Goal: Check status: Check status

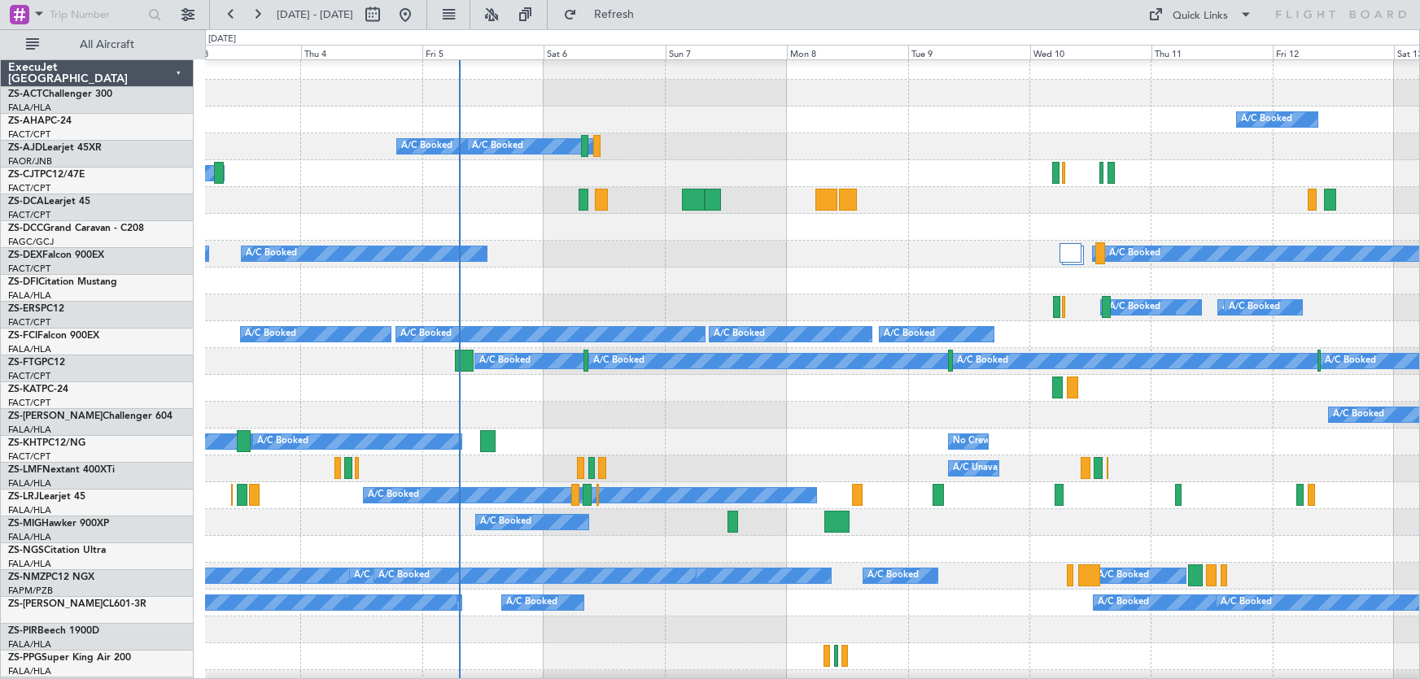
click at [804, 393] on div at bounding box center [812, 388] width 1214 height 27
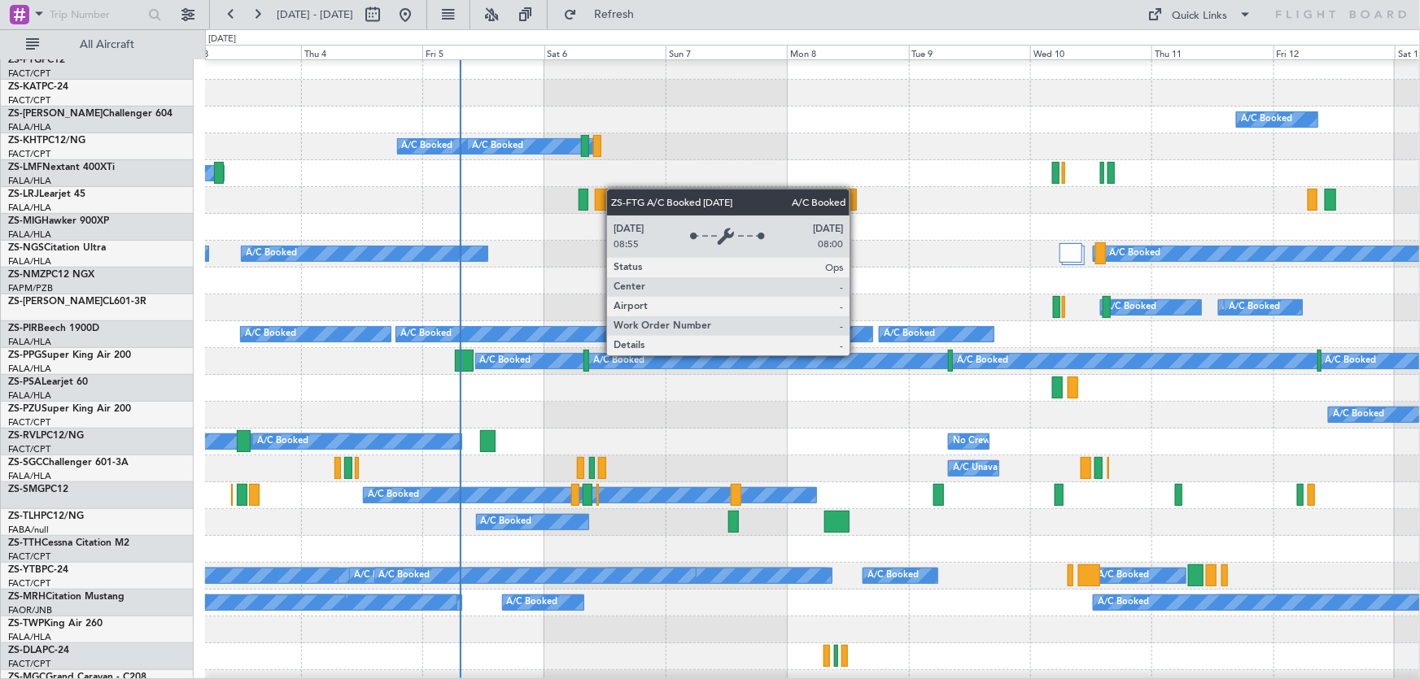
scroll to position [7, 0]
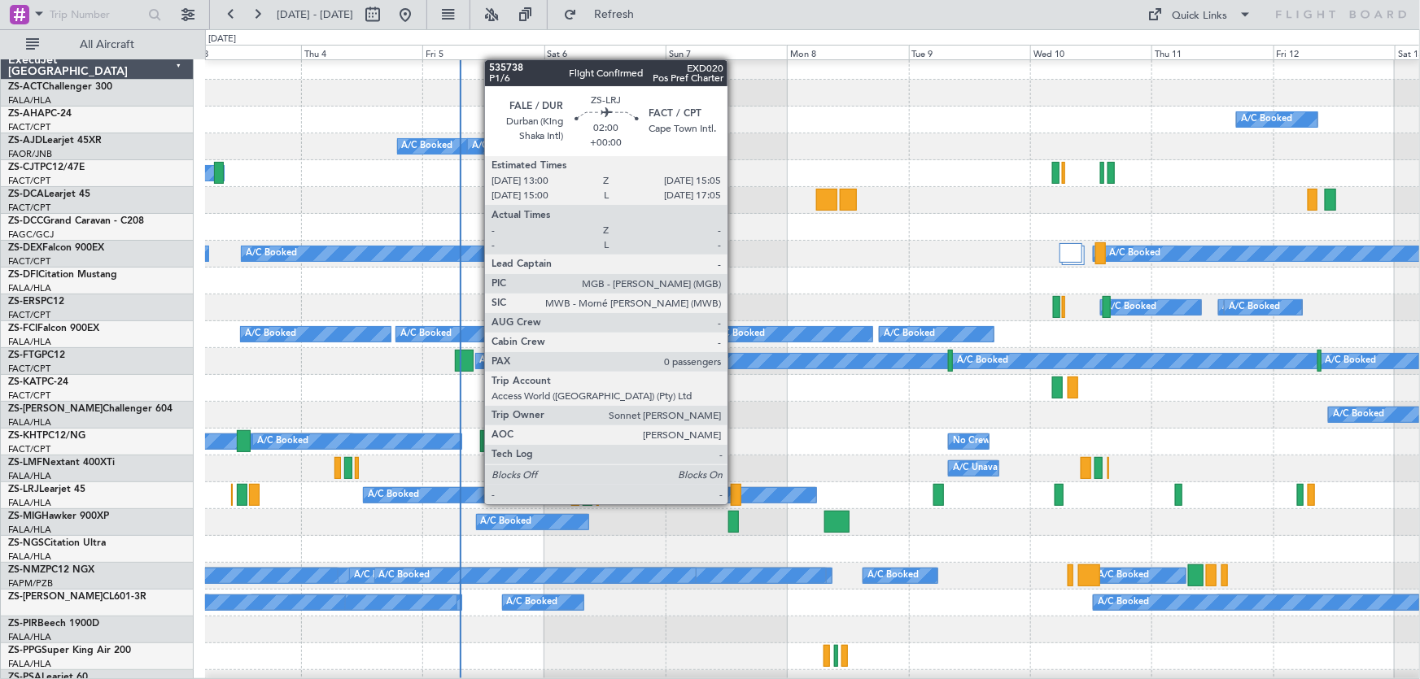
click at [735, 488] on div at bounding box center [736, 495] width 11 height 22
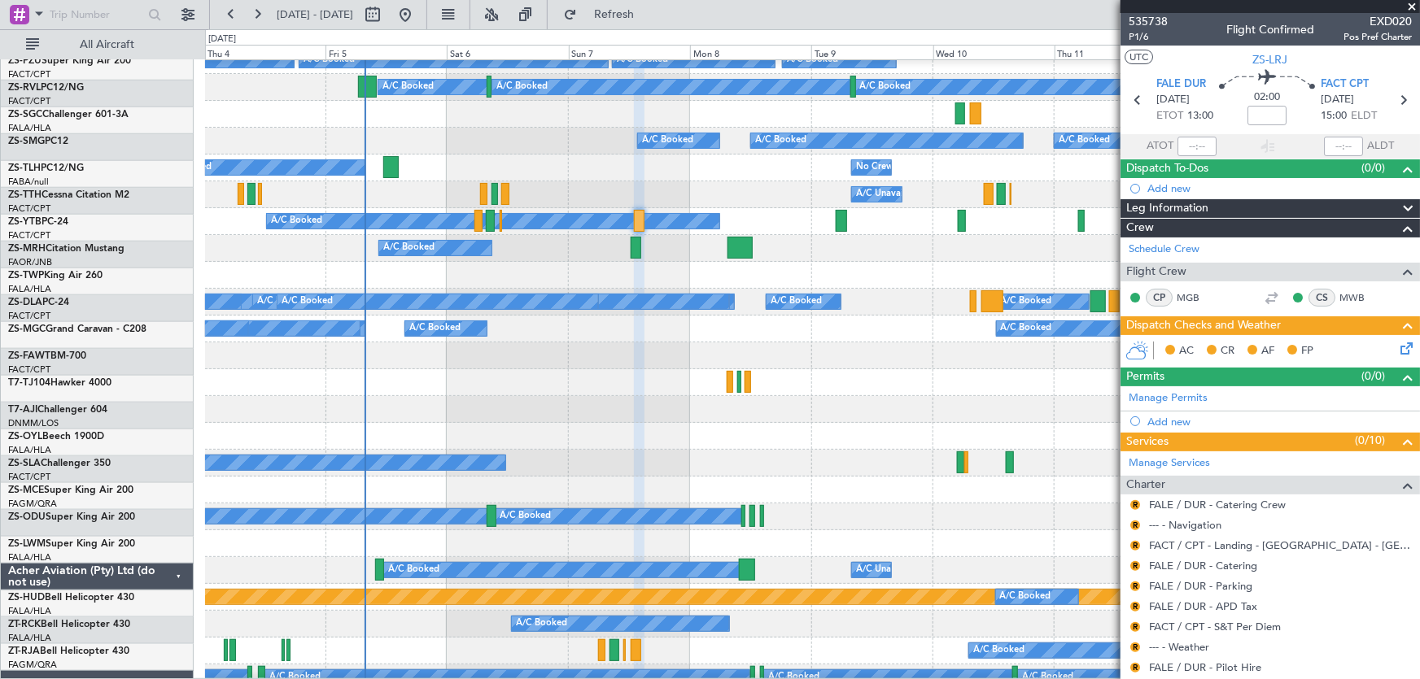
scroll to position [282, 0]
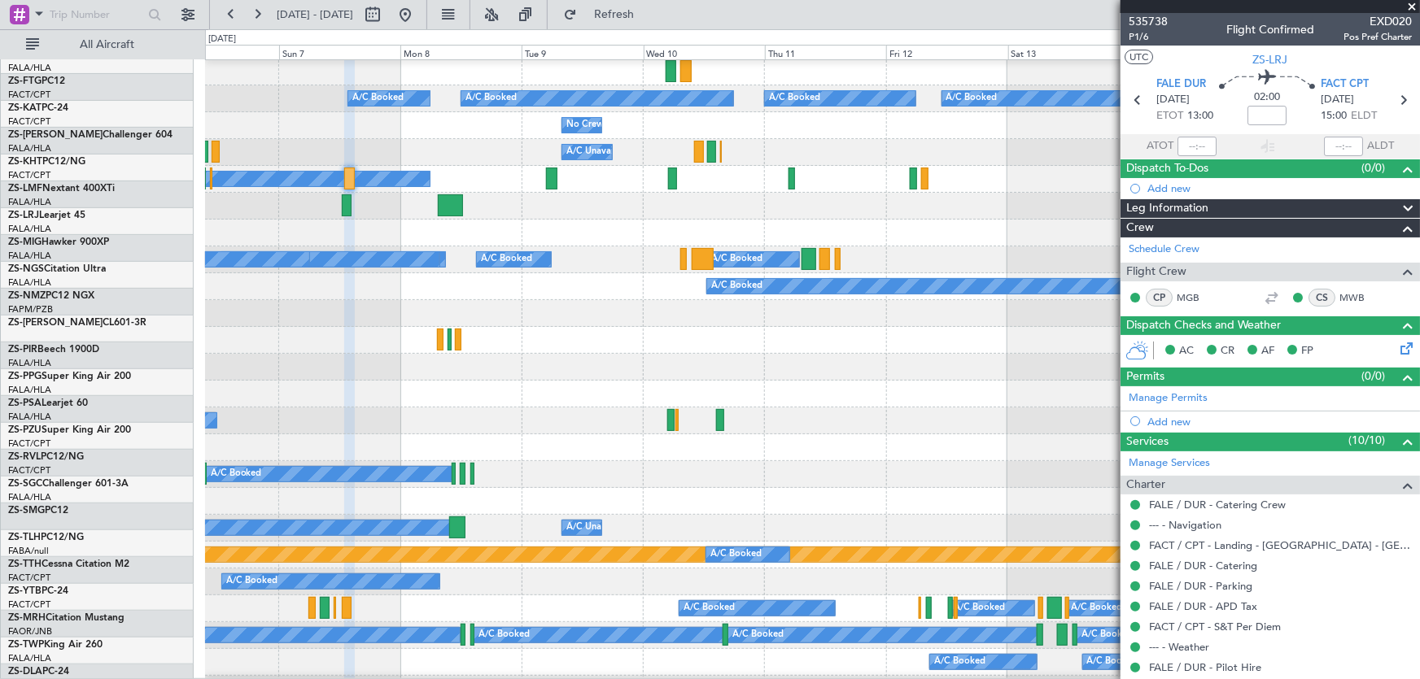
click at [586, 373] on div at bounding box center [812, 367] width 1214 height 27
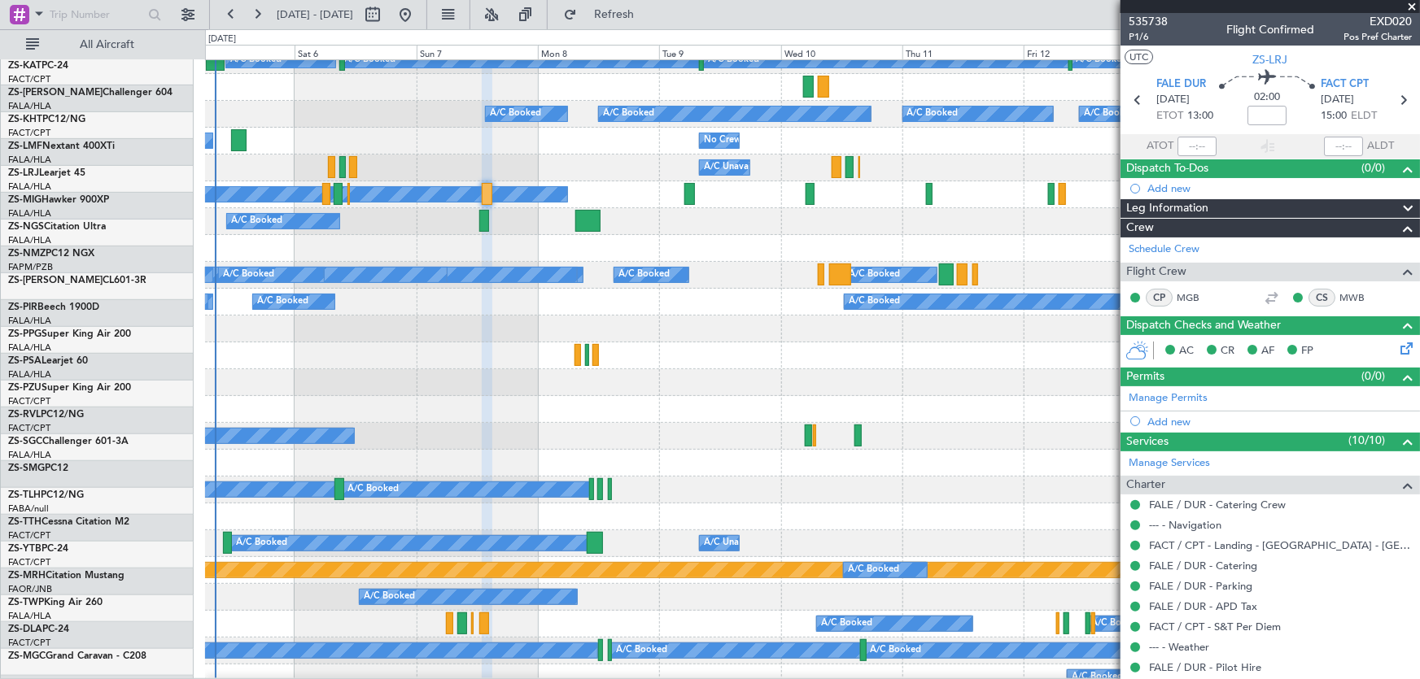
scroll to position [308, 0]
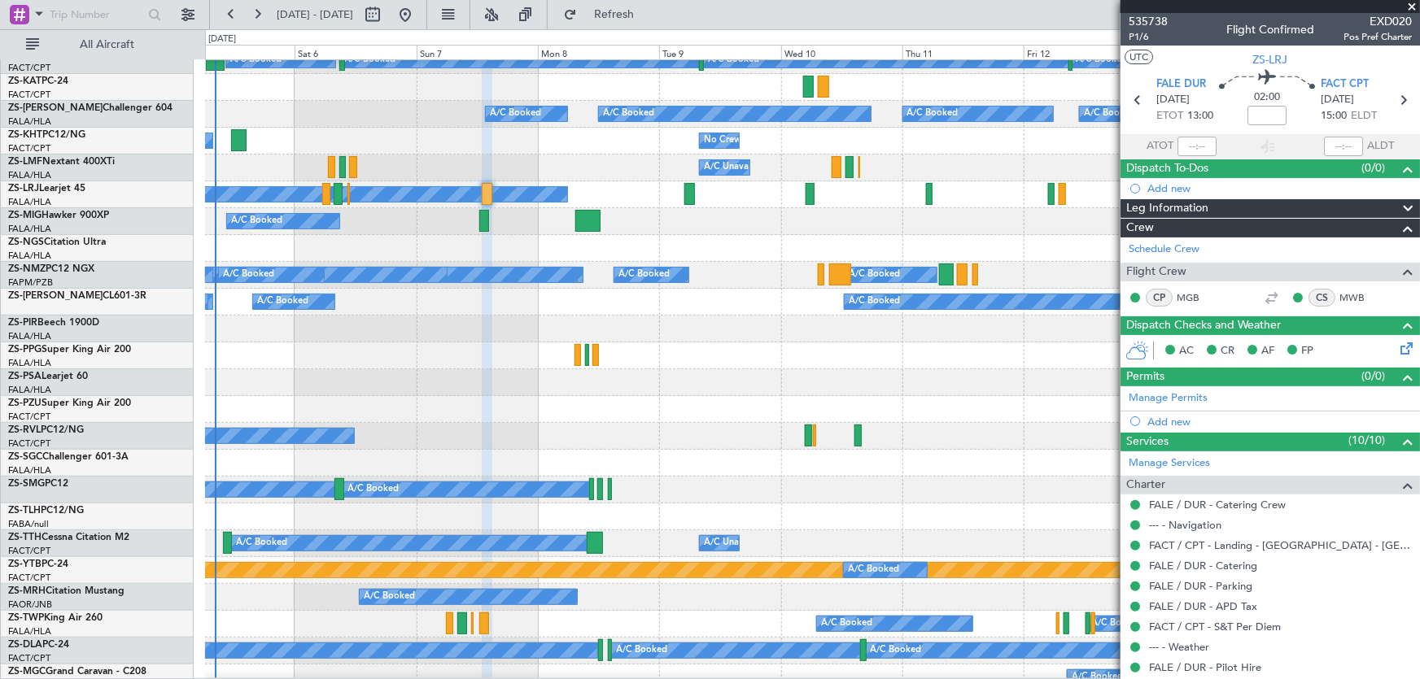
click at [442, 254] on div at bounding box center [812, 248] width 1215 height 27
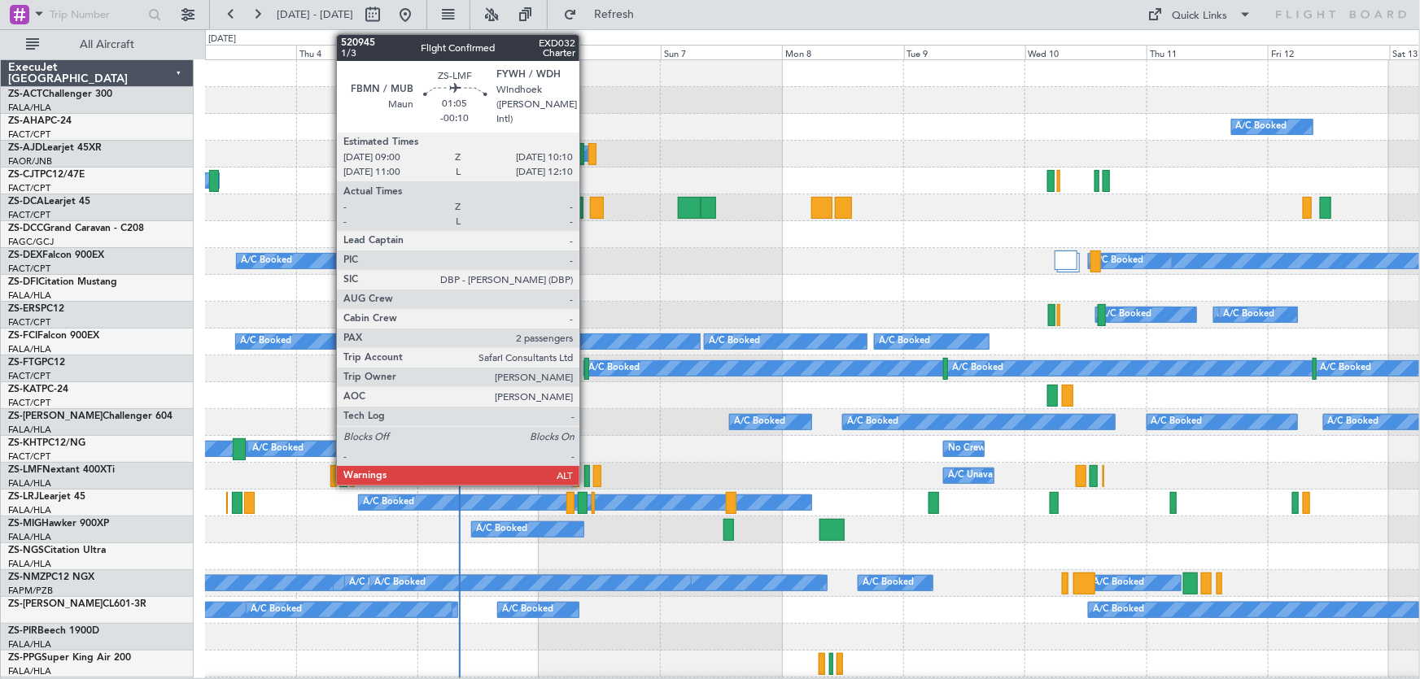
click at [587, 476] on div at bounding box center [587, 476] width 7 height 22
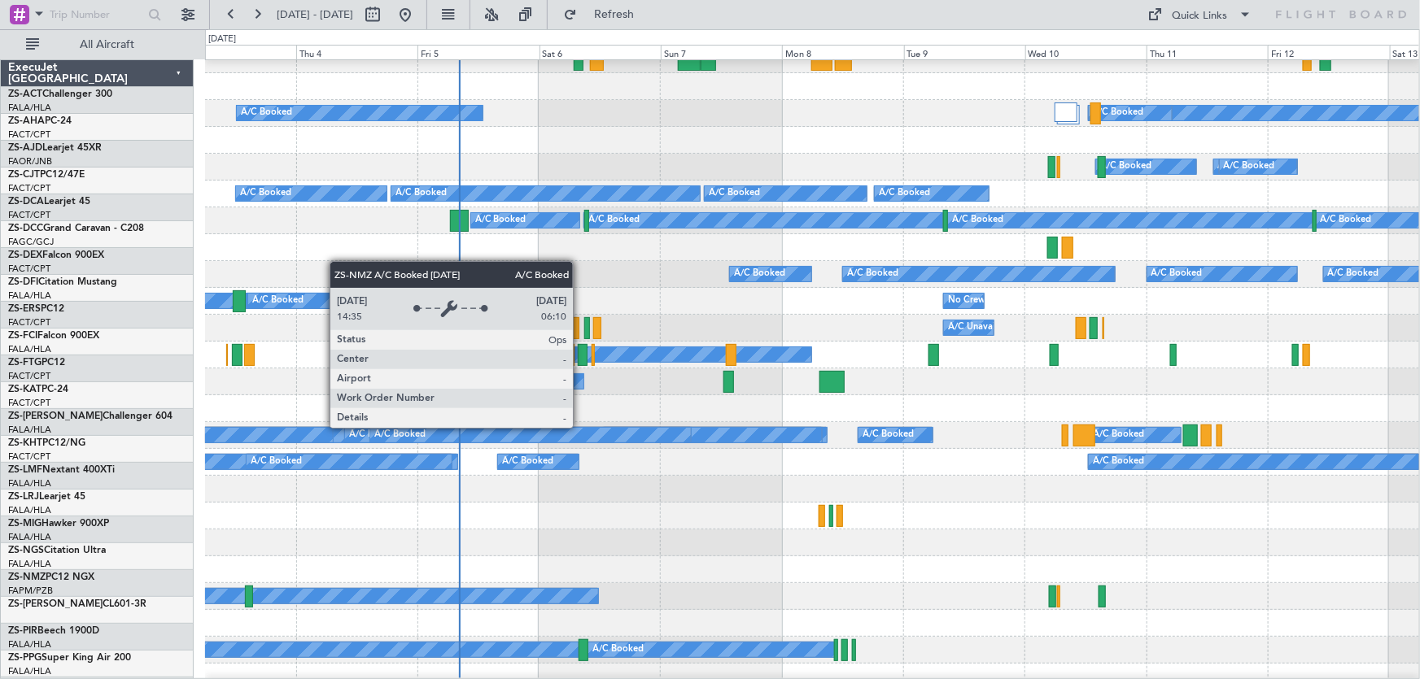
scroll to position [221, 0]
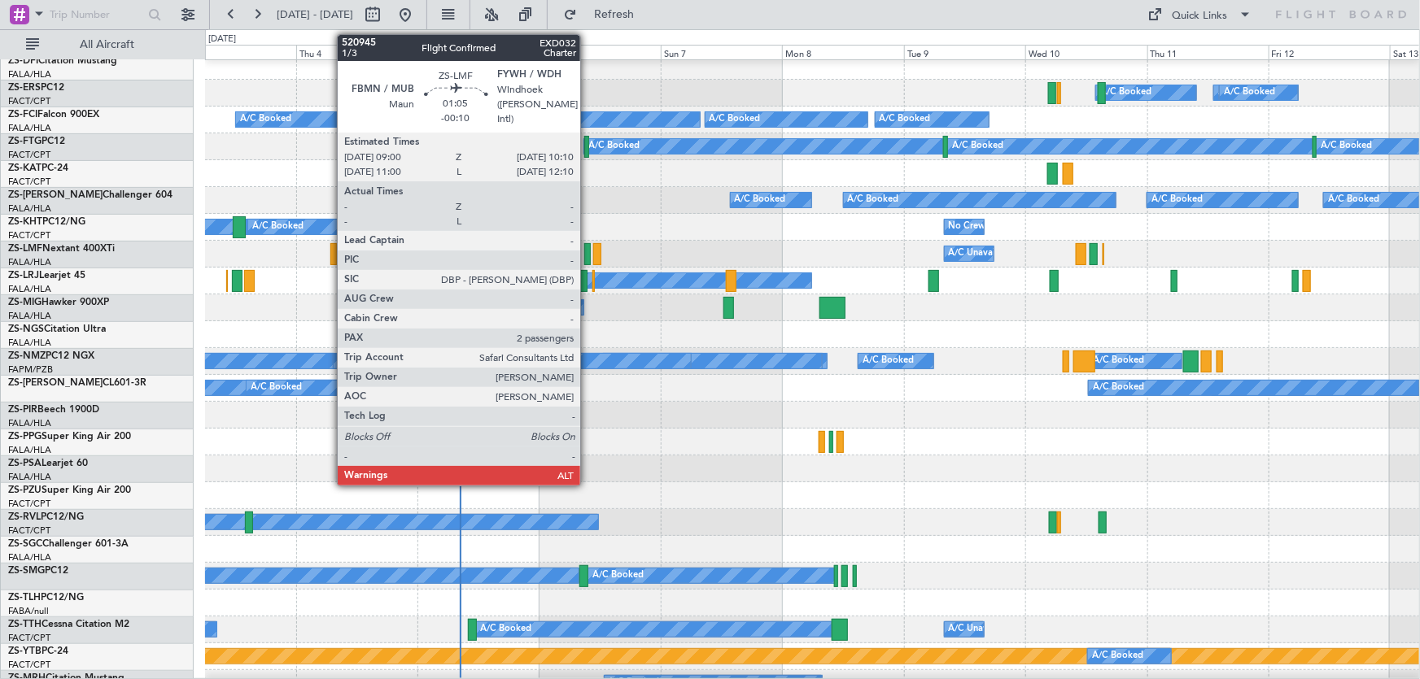
click at [587, 251] on div at bounding box center [587, 254] width 7 height 22
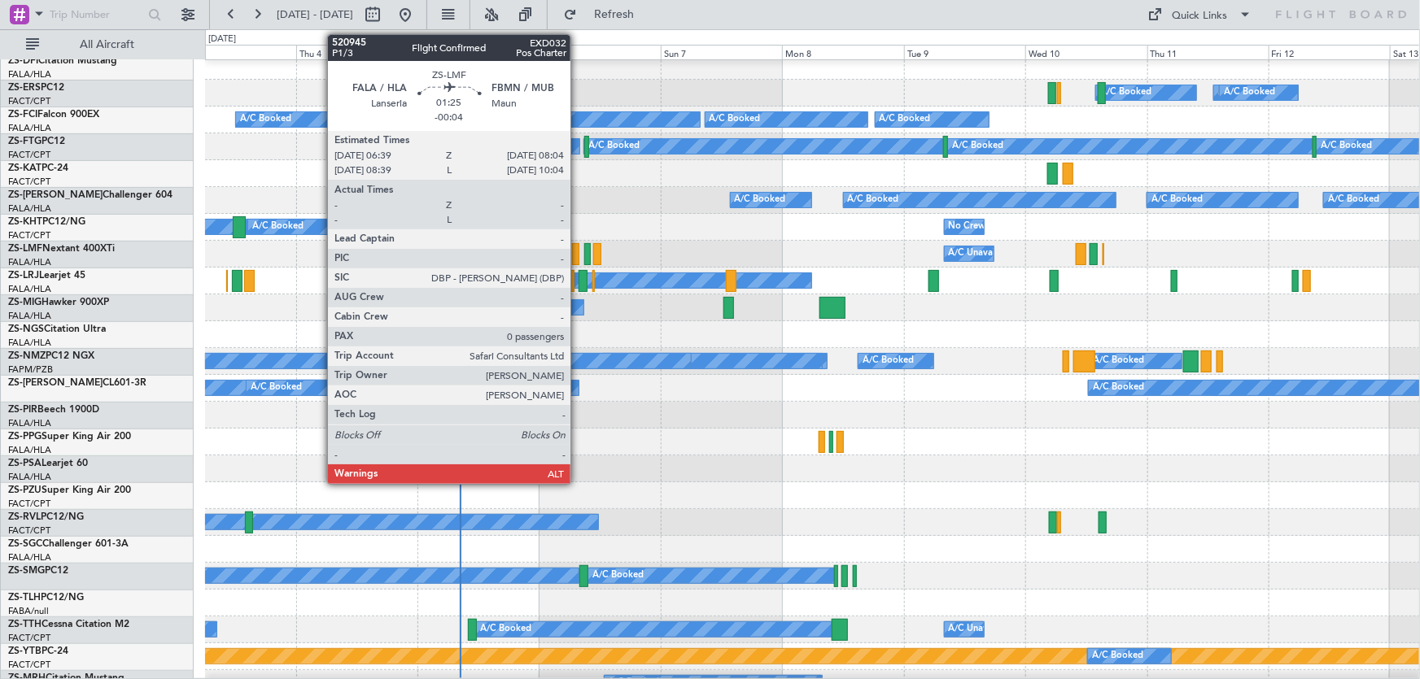
click at [578, 246] on div at bounding box center [575, 254] width 7 height 22
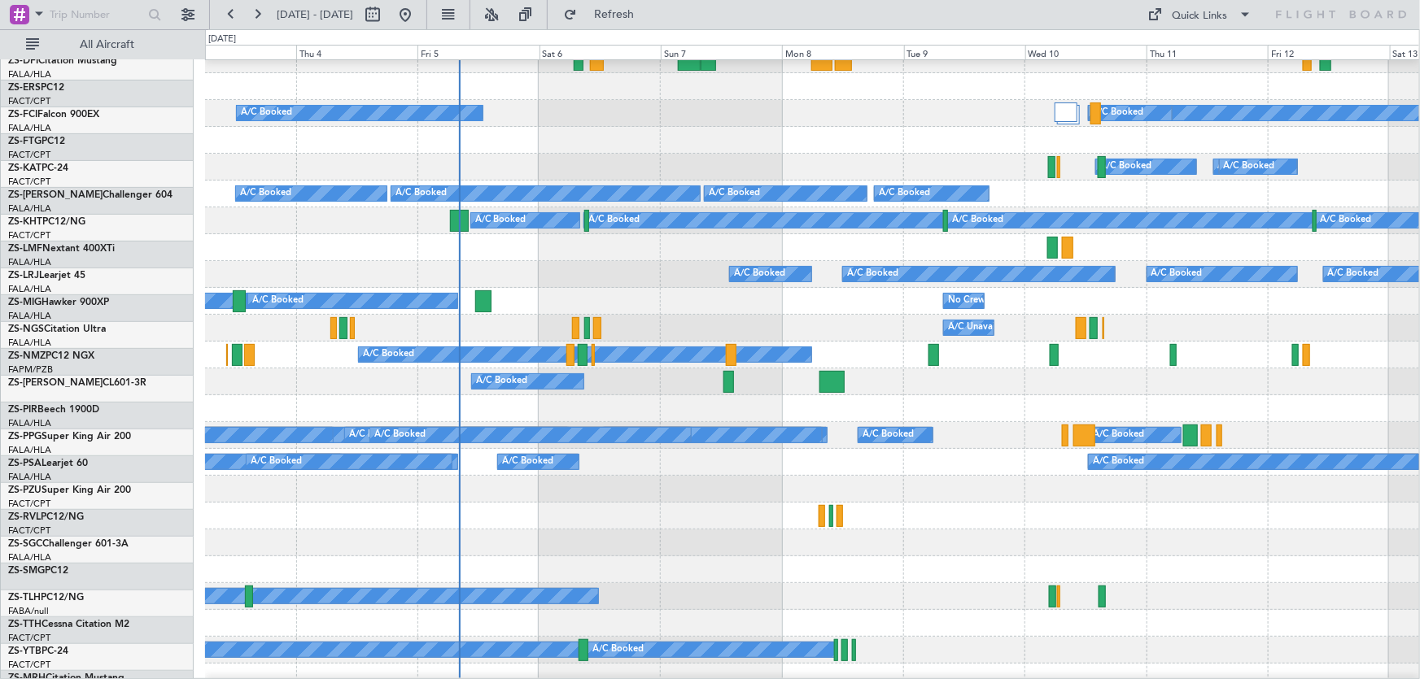
scroll to position [147, 0]
